Goal: Check status: Check status

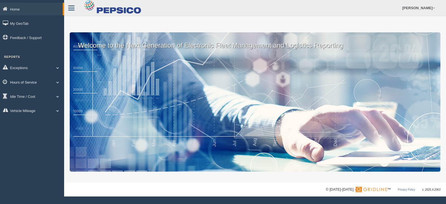
click at [57, 82] on span at bounding box center [57, 82] width 7 height 3
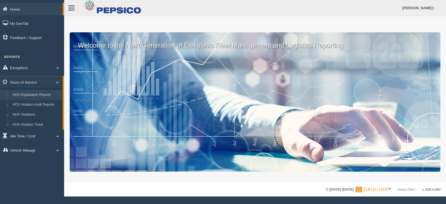
click at [39, 97] on link "HOS Explanation Reports" at bounding box center [36, 95] width 53 height 10
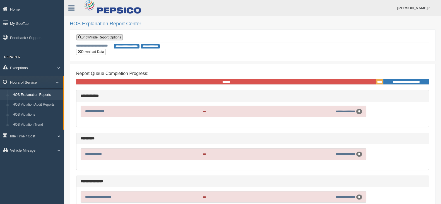
click at [100, 38] on link "Show/Hide Report Options" at bounding box center [99, 37] width 46 height 6
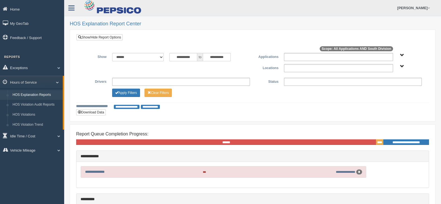
click at [402, 65] on span "South Division" at bounding box center [402, 66] width 4 height 4
click at [390, 84] on button "South Division" at bounding box center [387, 87] width 28 height 6
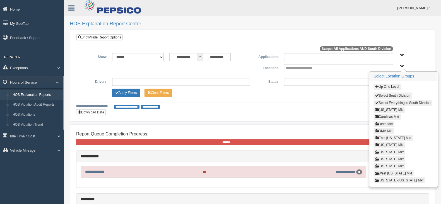
click at [386, 151] on button "Louisiana Mkt" at bounding box center [389, 152] width 32 height 6
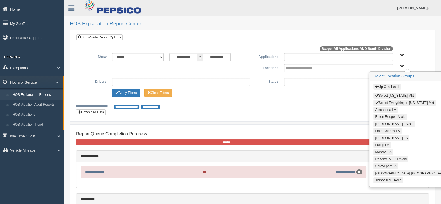
click at [384, 108] on button "Alexandria LA" at bounding box center [385, 110] width 24 height 6
click at [385, 130] on button "Lake Charles LA" at bounding box center [387, 131] width 28 height 6
click at [385, 137] on button "[PERSON_NAME] LA" at bounding box center [391, 138] width 36 height 6
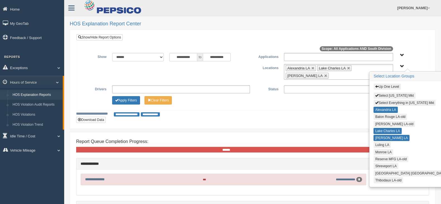
drag, startPoint x: 385, startPoint y: 137, endPoint x: 381, endPoint y: 141, distance: 5.6
click at [381, 142] on button "Luling LA" at bounding box center [381, 145] width 17 height 6
click at [379, 151] on button "Monroe LA" at bounding box center [383, 152] width 20 height 6
click at [375, 165] on button "Shreveport LA" at bounding box center [385, 166] width 25 height 6
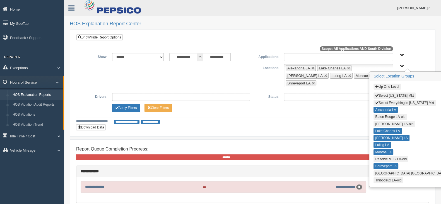
click at [375, 170] on button "[GEOGRAPHIC_DATA] [GEOGRAPHIC_DATA]" at bounding box center [410, 173] width 74 height 6
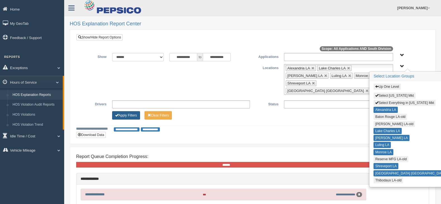
click at [130, 111] on button "Apply Filters" at bounding box center [126, 115] width 28 height 8
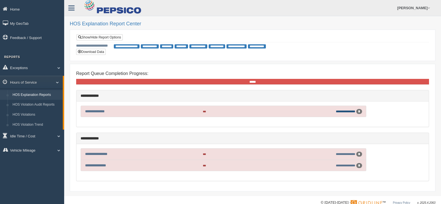
click at [344, 110] on link "**********" at bounding box center [346, 111] width 20 height 3
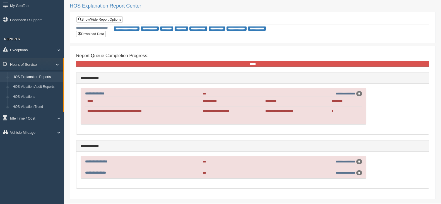
scroll to position [23, 0]
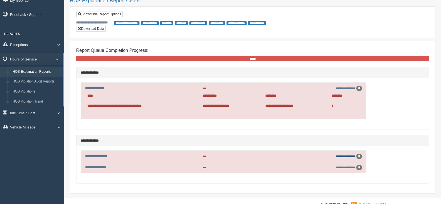
click at [342, 155] on link "**********" at bounding box center [346, 156] width 20 height 3
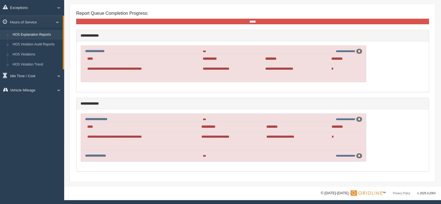
scroll to position [61, 0]
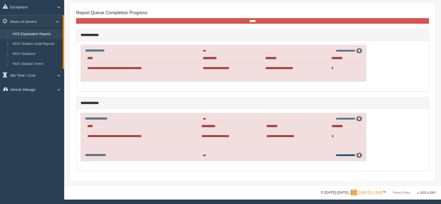
click at [340, 154] on link "**********" at bounding box center [346, 155] width 20 height 3
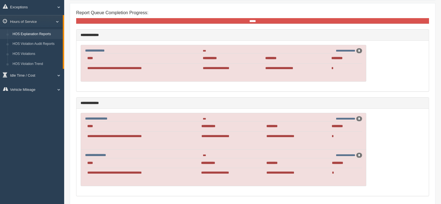
click at [201, 38] on div "**********" at bounding box center [252, 35] width 352 height 11
